Goal: Navigation & Orientation: Understand site structure

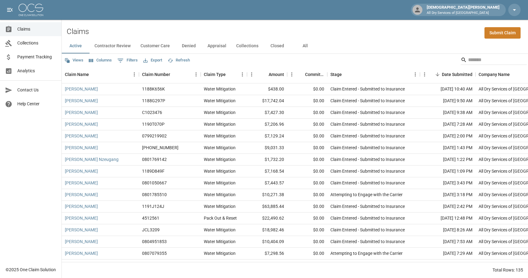
click at [105, 46] on button "Contractor Review" at bounding box center [113, 46] width 46 height 15
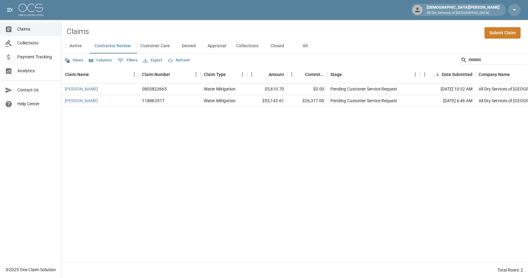
click at [50, 49] on link "Collections" at bounding box center [30, 43] width 61 height 14
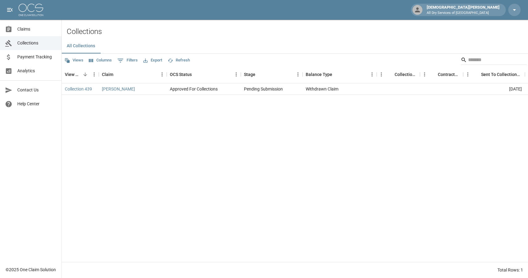
click at [45, 62] on link "Payment Tracking" at bounding box center [30, 57] width 61 height 14
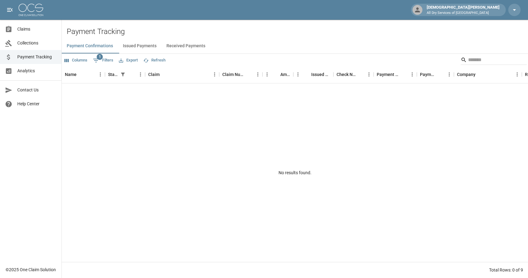
click at [42, 68] on span "Analytics" at bounding box center [36, 71] width 39 height 6
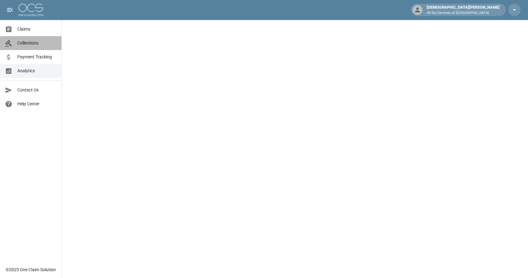
click at [37, 48] on link "Collections" at bounding box center [30, 43] width 61 height 14
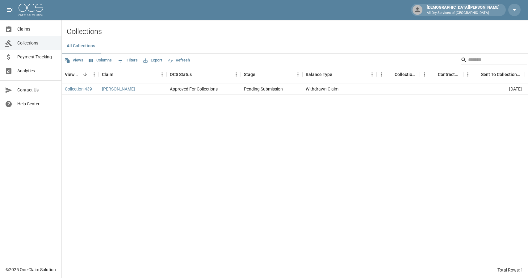
click at [37, 54] on span "Payment Tracking" at bounding box center [36, 57] width 39 height 6
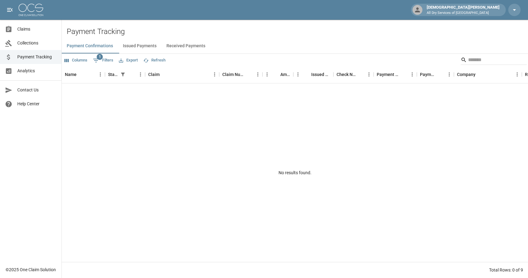
click at [49, 74] on link "Analytics" at bounding box center [30, 71] width 61 height 14
